Goal: Find specific page/section: Find specific page/section

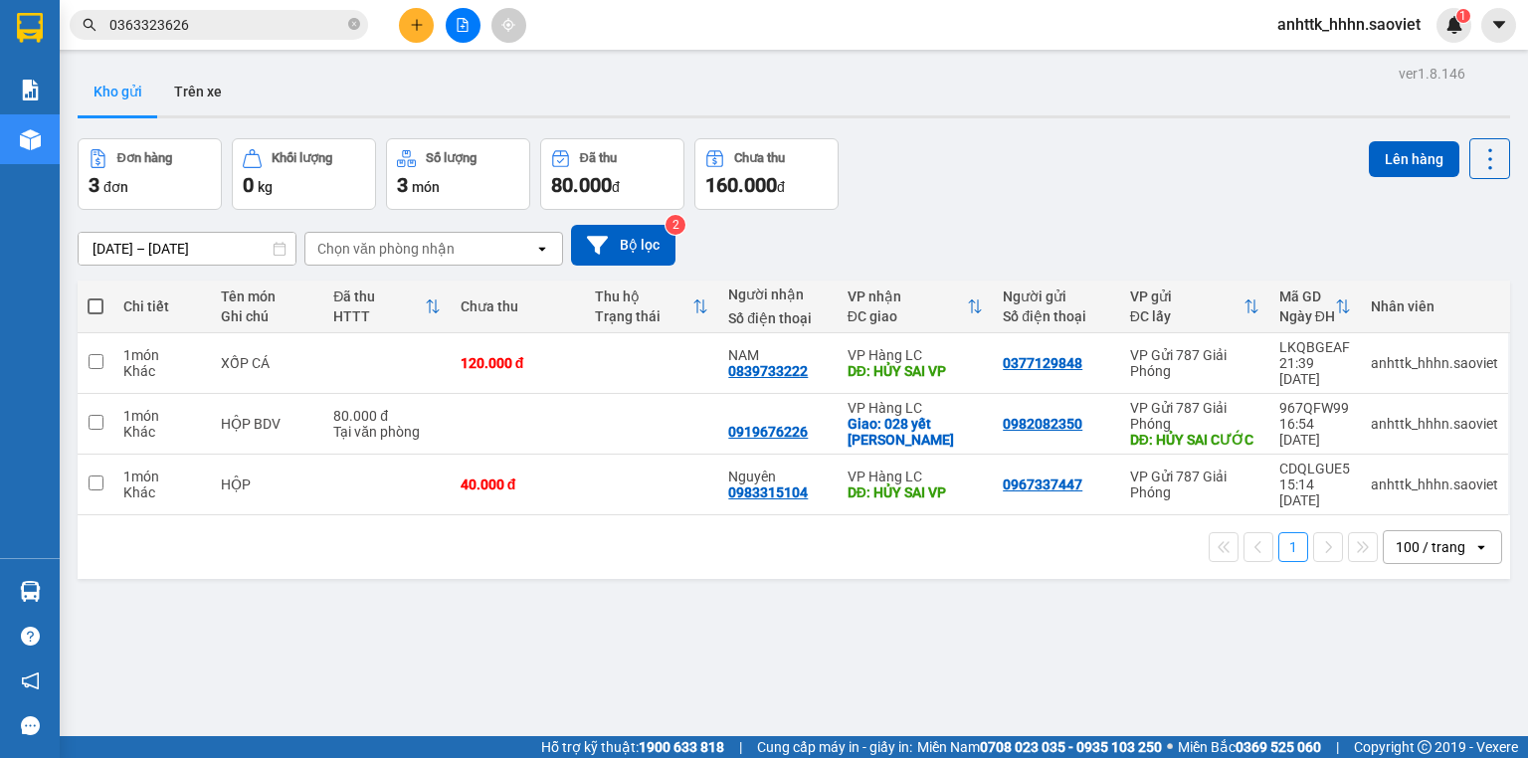
click at [464, 18] on icon "file-add" at bounding box center [463, 25] width 14 height 14
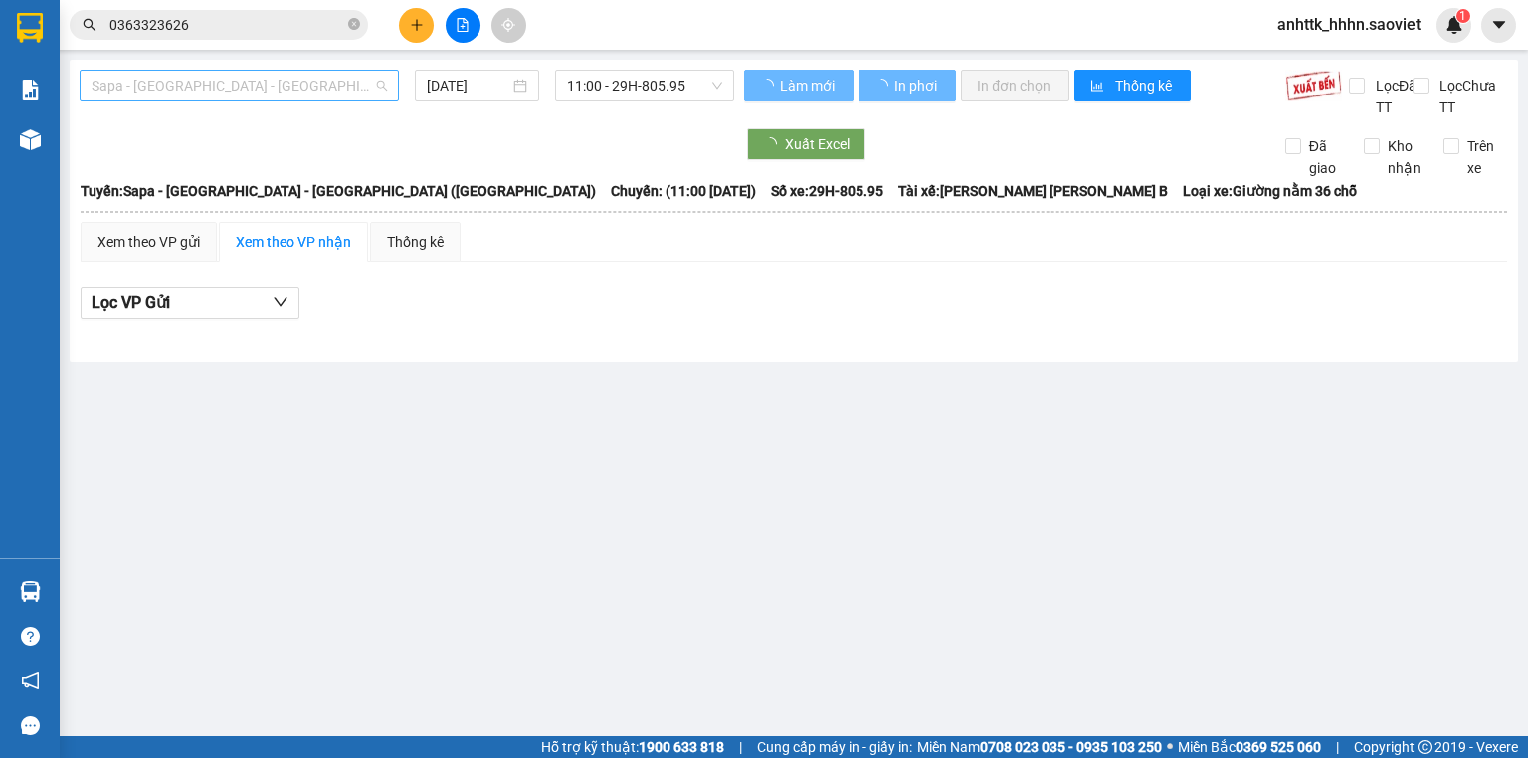
click at [246, 89] on span "Sapa - [GEOGRAPHIC_DATA] - [GEOGRAPHIC_DATA] ([GEOGRAPHIC_DATA])" at bounding box center [239, 86] width 295 height 30
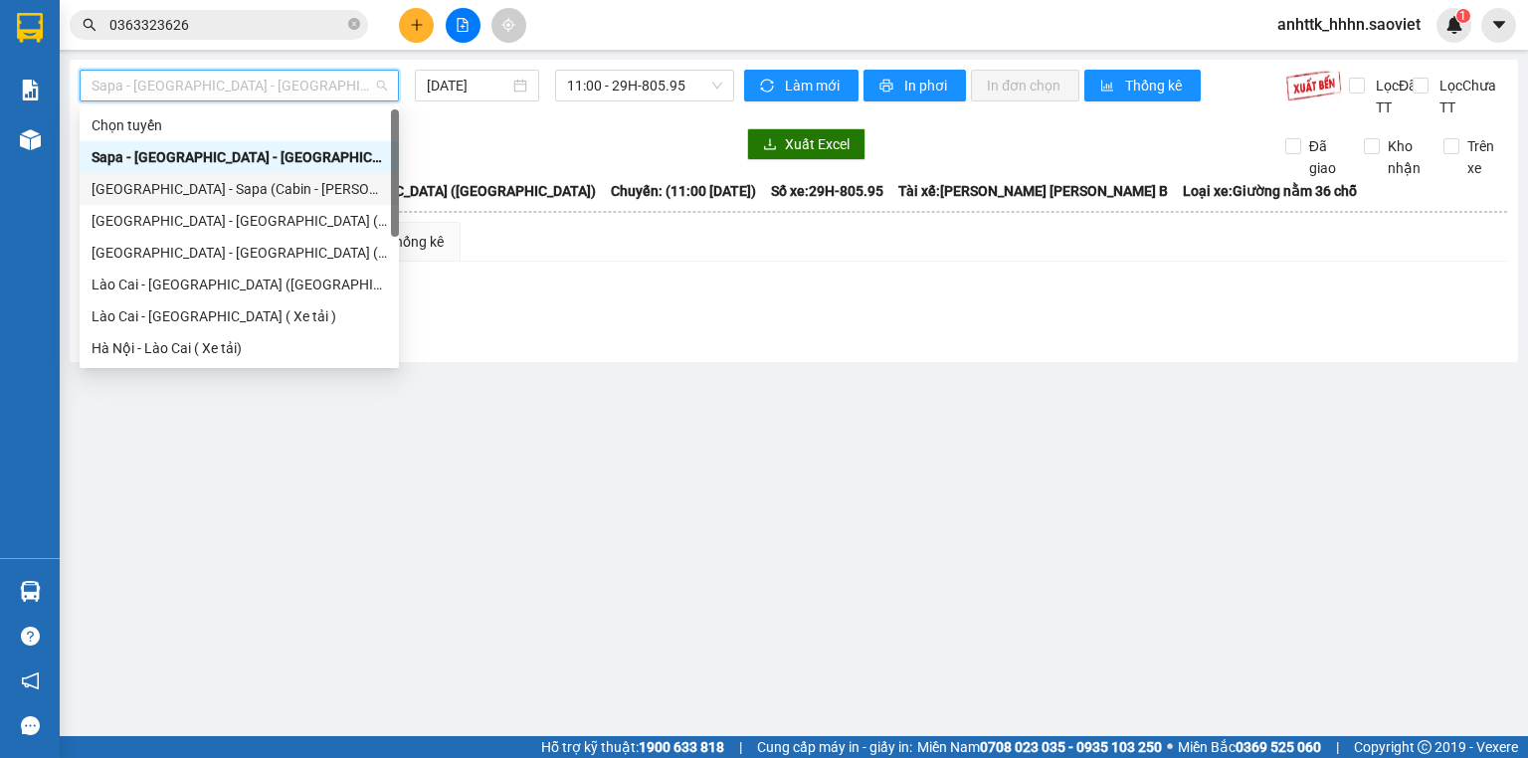
click at [319, 201] on div "[GEOGRAPHIC_DATA] - Sapa (Cabin - [PERSON_NAME])" at bounding box center [239, 189] width 319 height 32
type input "[DATE]"
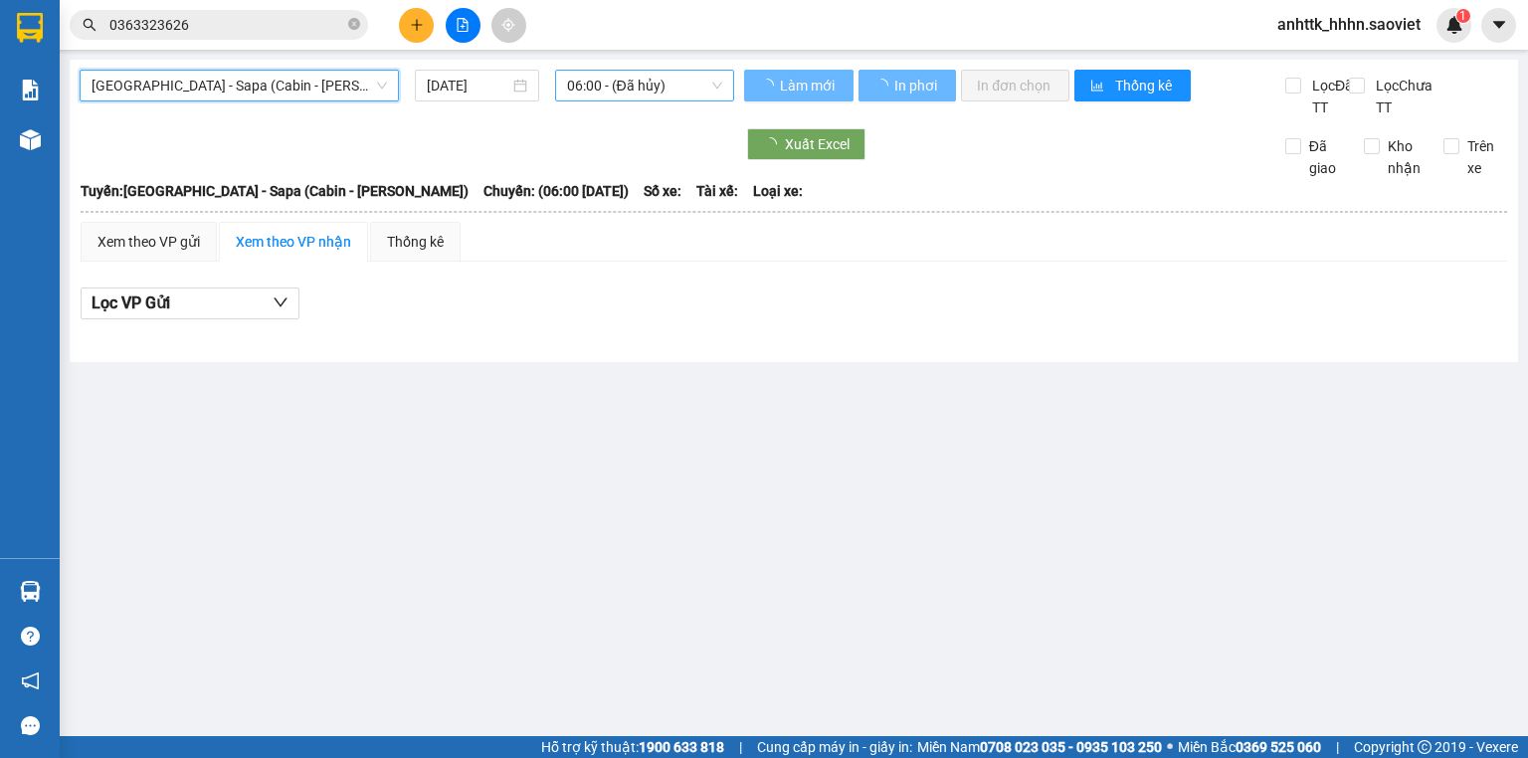
click at [654, 84] on span "06:00 - (Đã hủy)" at bounding box center [645, 86] width 156 height 30
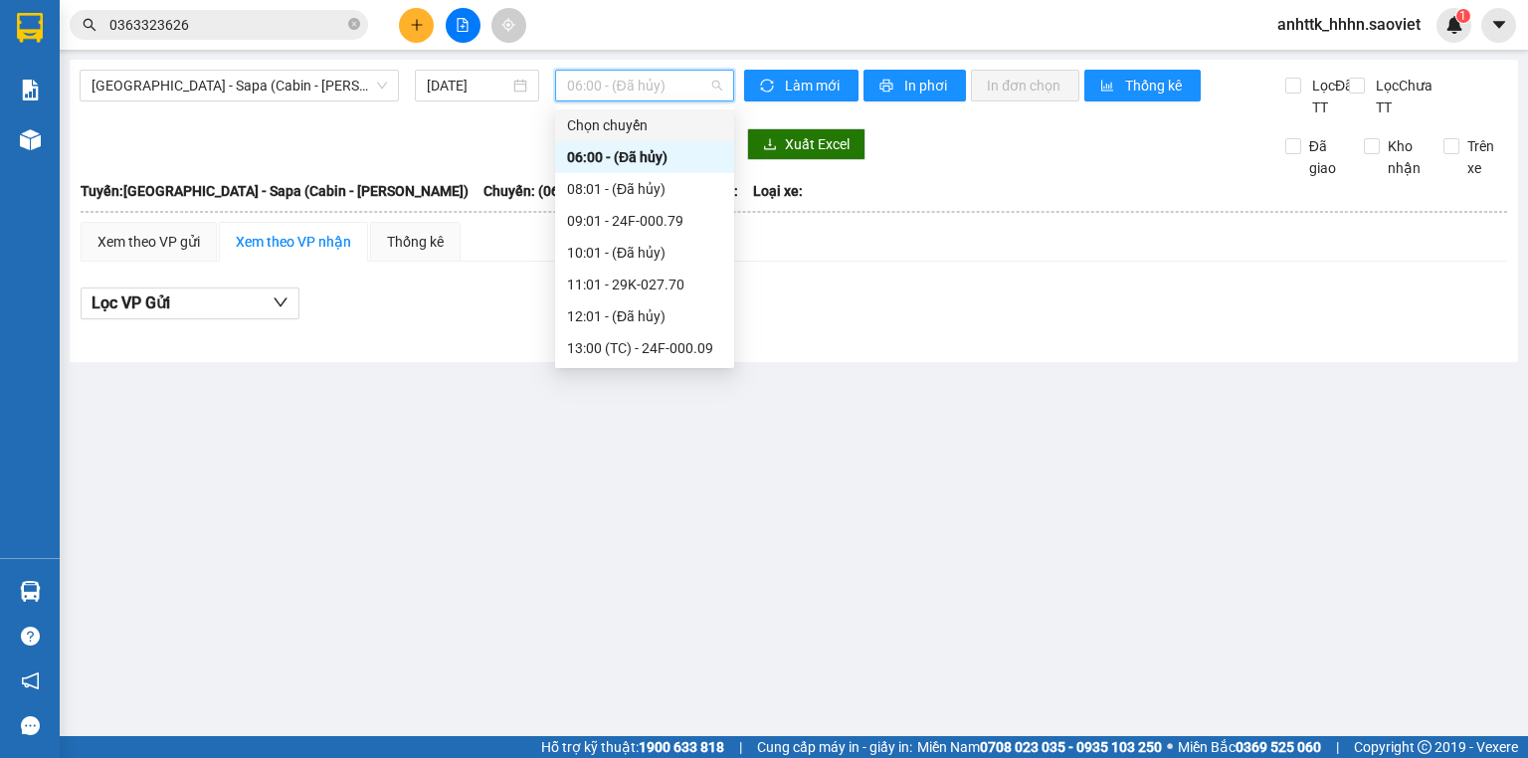
scroll to position [191, 0]
click at [676, 345] on div "23:59 - 29H-962.85" at bounding box center [644, 348] width 155 height 22
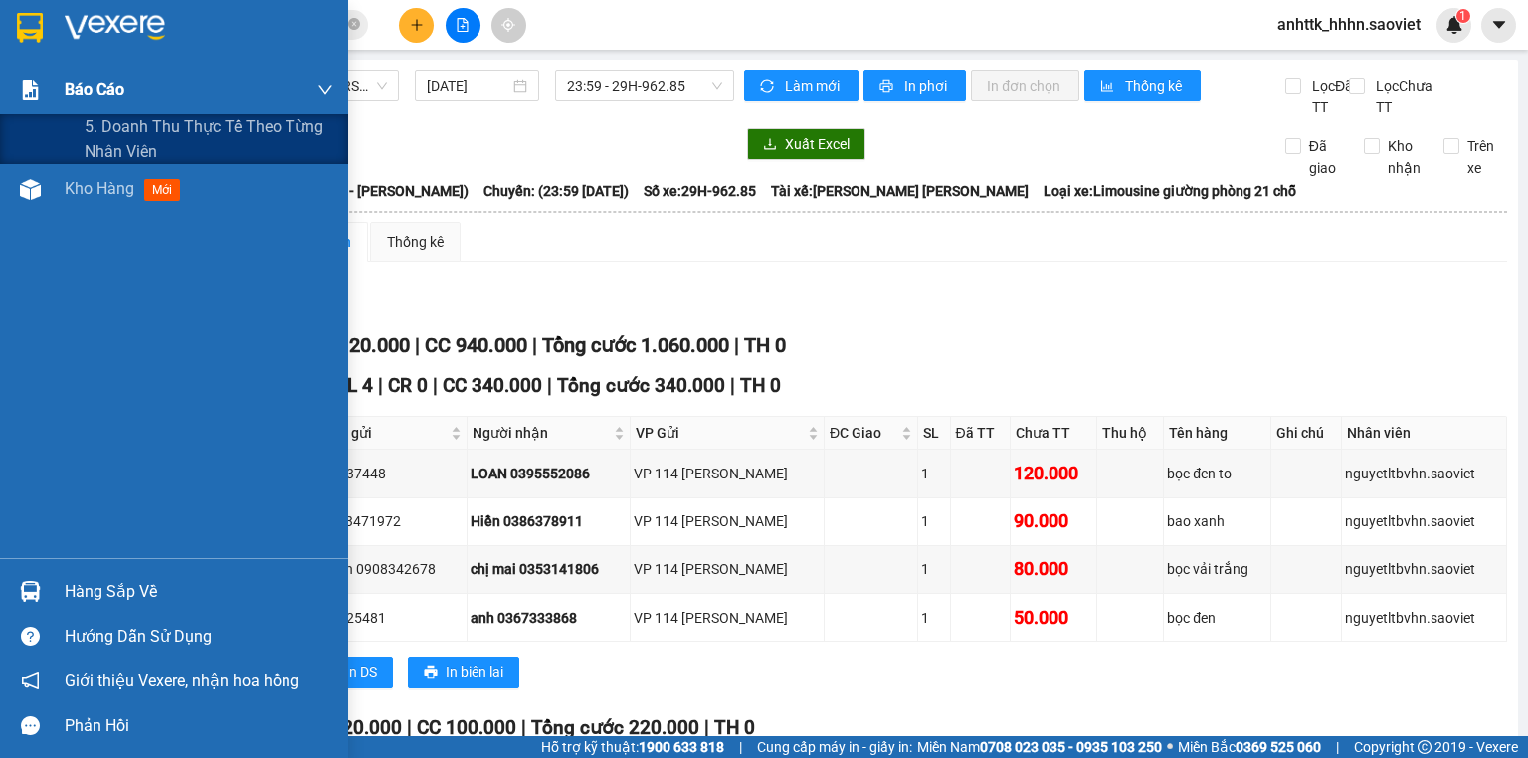
click at [84, 89] on span "Báo cáo" at bounding box center [95, 89] width 60 height 25
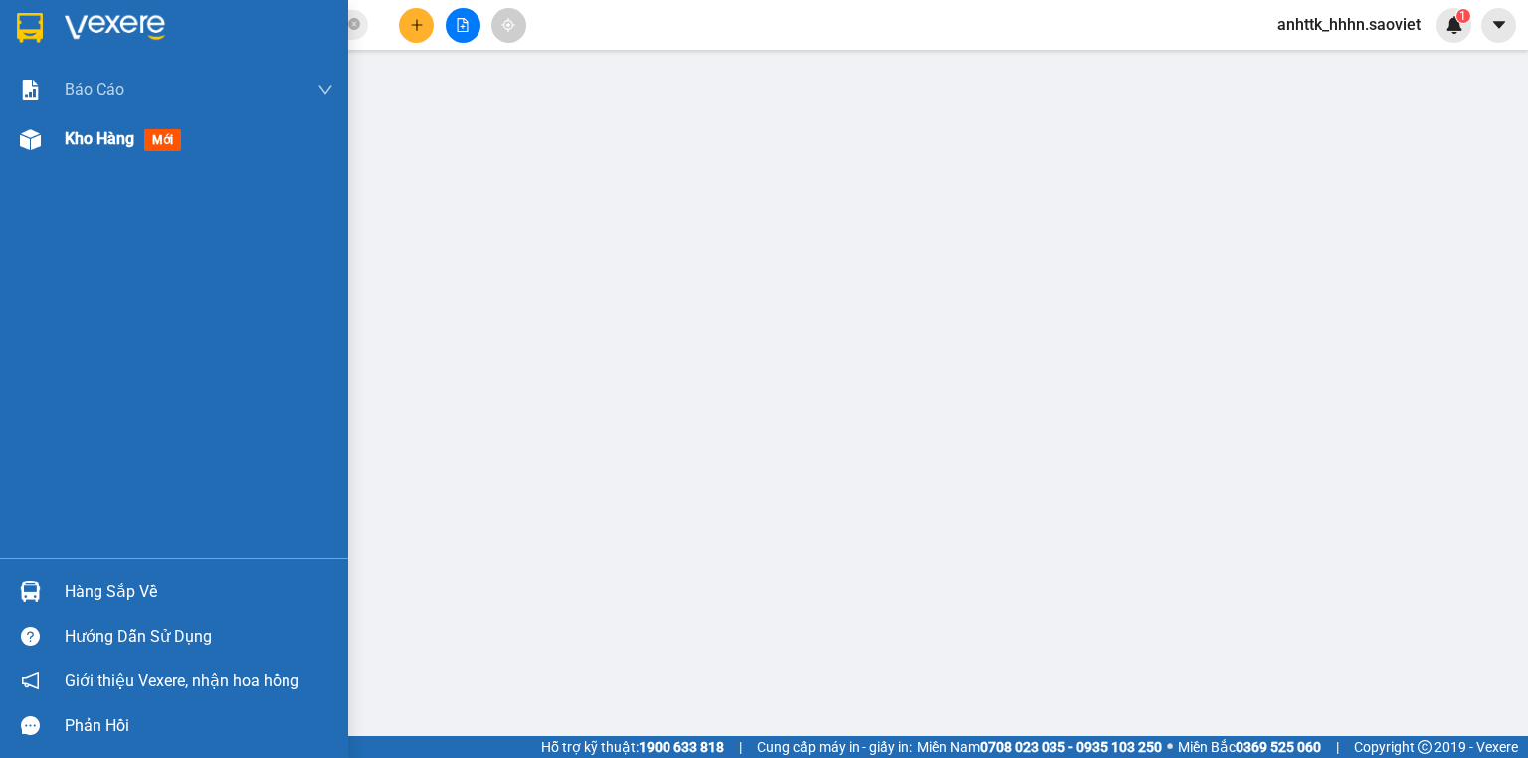
click at [28, 136] on img at bounding box center [30, 139] width 21 height 21
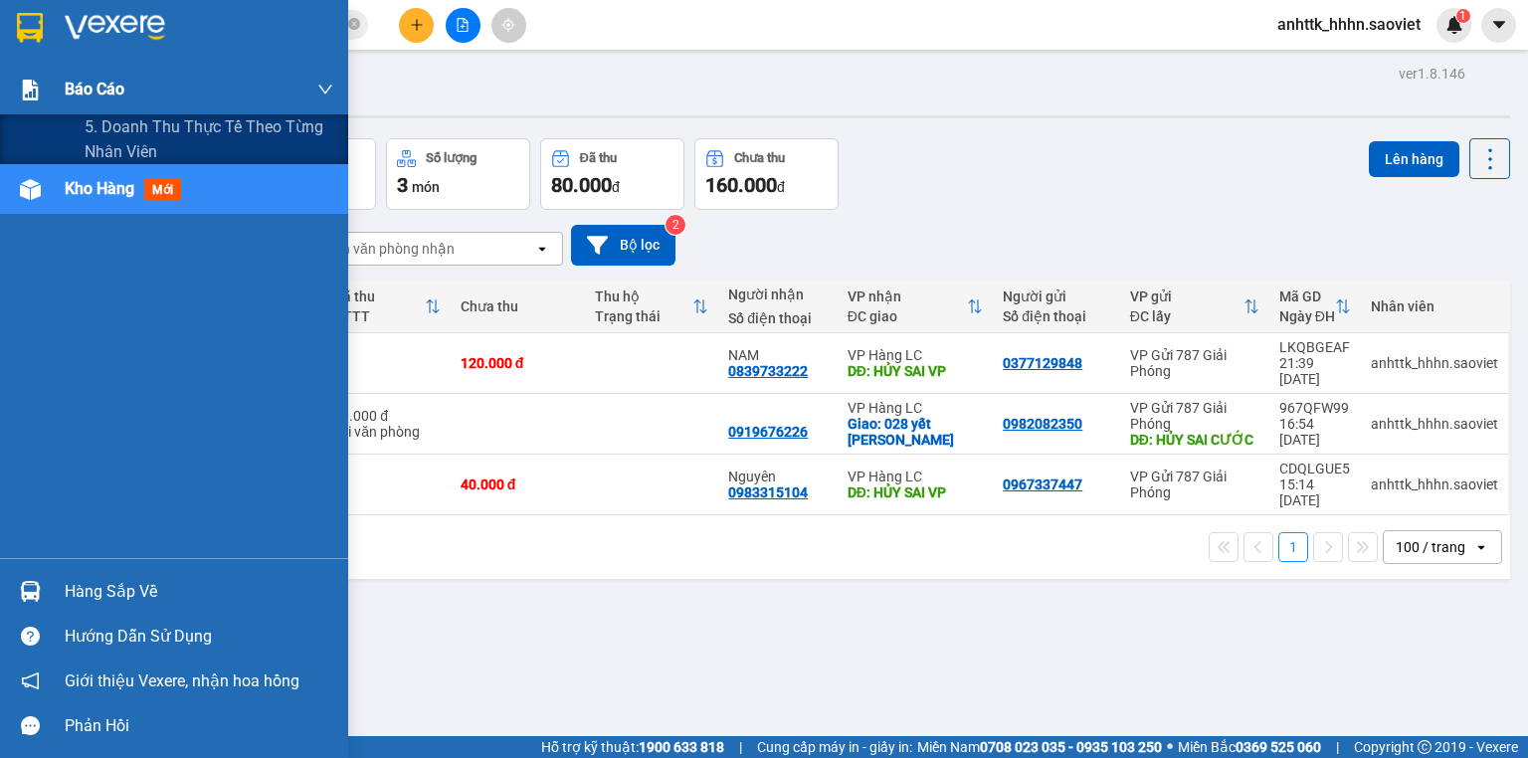
drag, startPoint x: 109, startPoint y: 116, endPoint x: 177, endPoint y: 99, distance: 69.7
click at [110, 118] on span "5. Doanh thu thực tế theo từng nhân viên" at bounding box center [209, 139] width 249 height 50
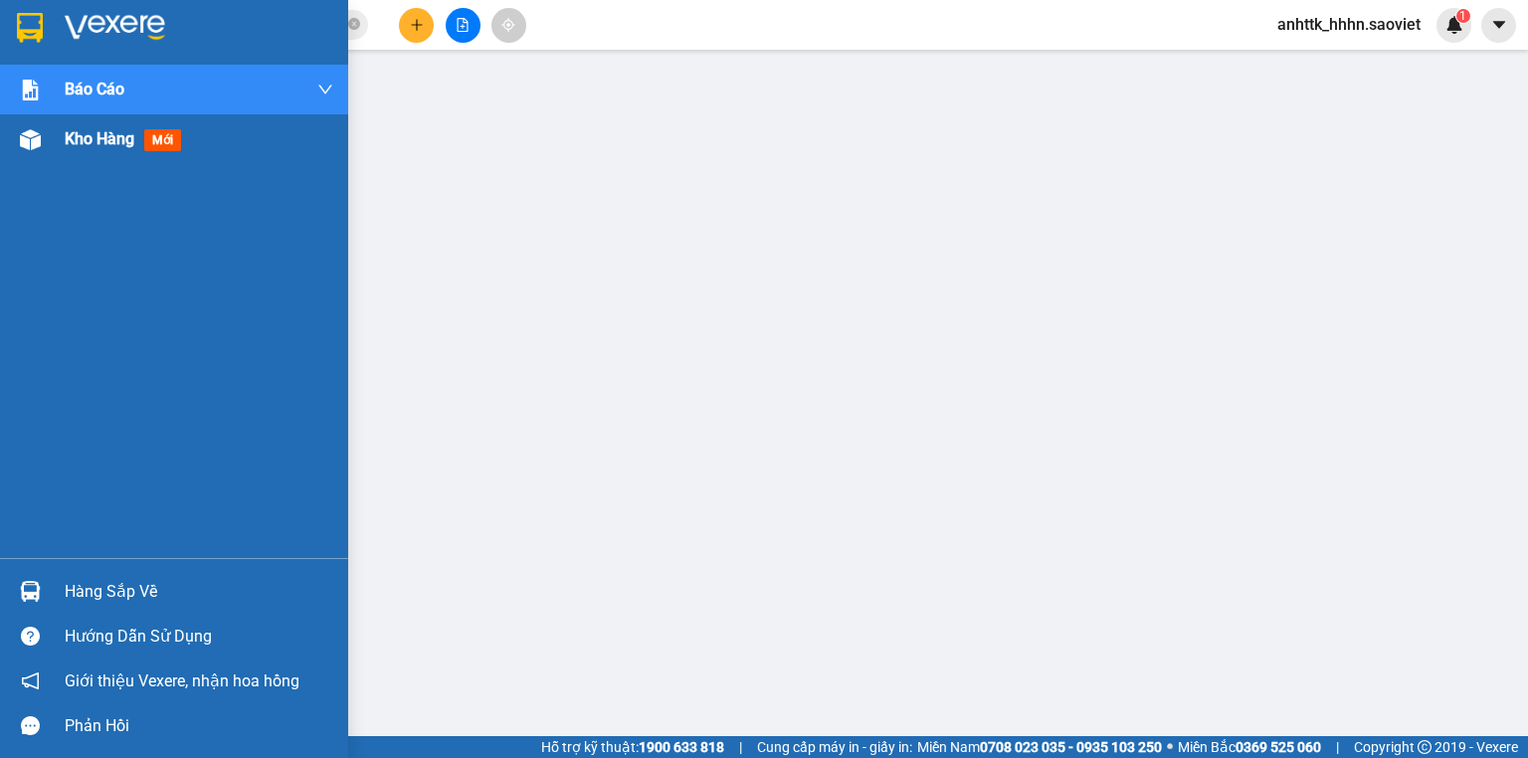
click at [85, 161] on div "Kho hàng mới" at bounding box center [199, 139] width 269 height 50
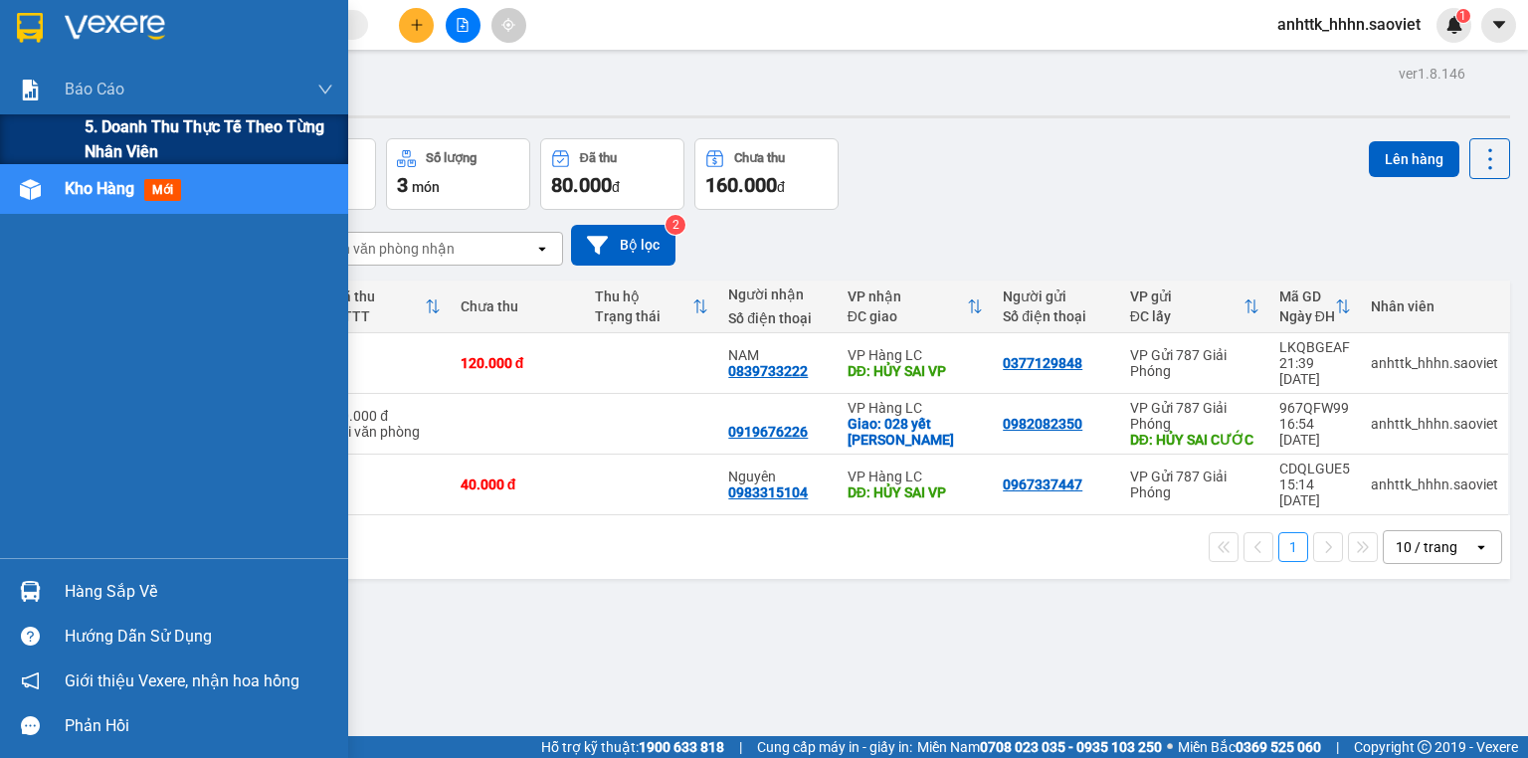
click at [176, 148] on span "5. Doanh thu thực tế theo từng nhân viên" at bounding box center [209, 139] width 249 height 50
